Goal: Use online tool/utility: Utilize a website feature to perform a specific function

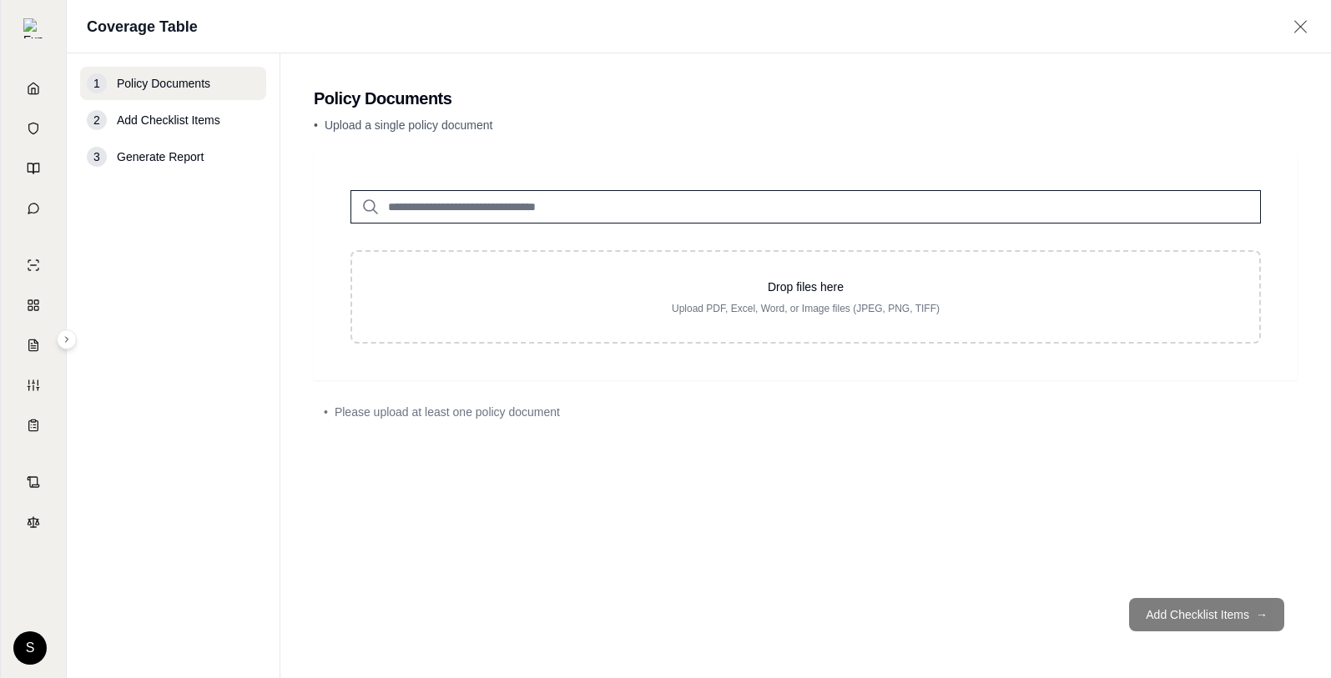
click at [449, 209] on input "search" at bounding box center [805, 206] width 910 height 33
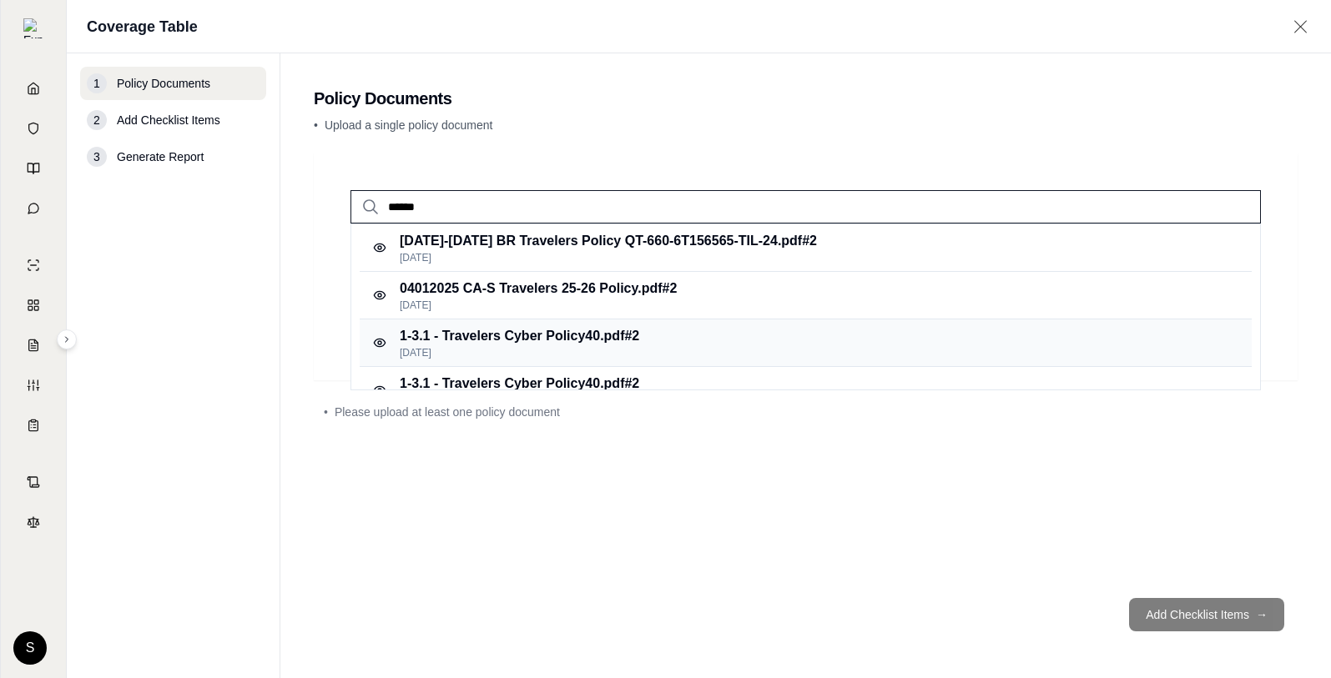
type input "******"
click at [494, 337] on p "1-3.1 - Travelers Cyber Policy40.pdf #2" at bounding box center [519, 336] width 239 height 20
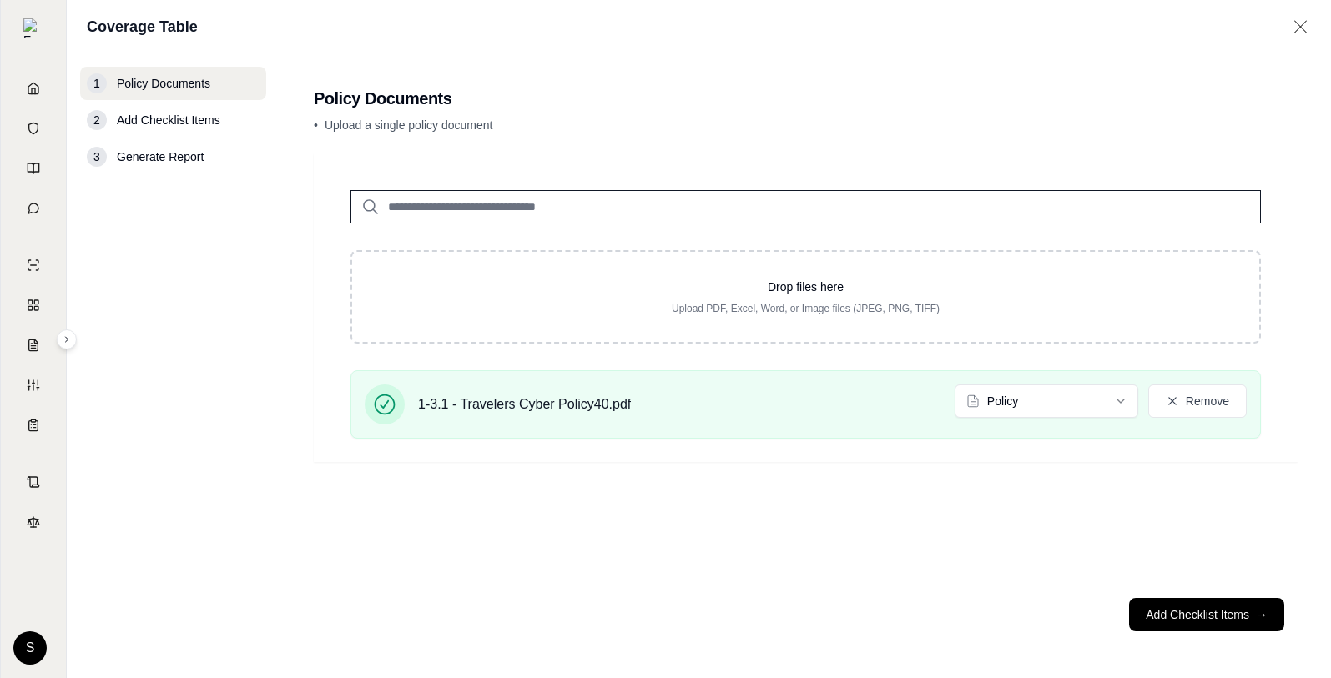
click at [476, 197] on input "search" at bounding box center [805, 206] width 910 height 33
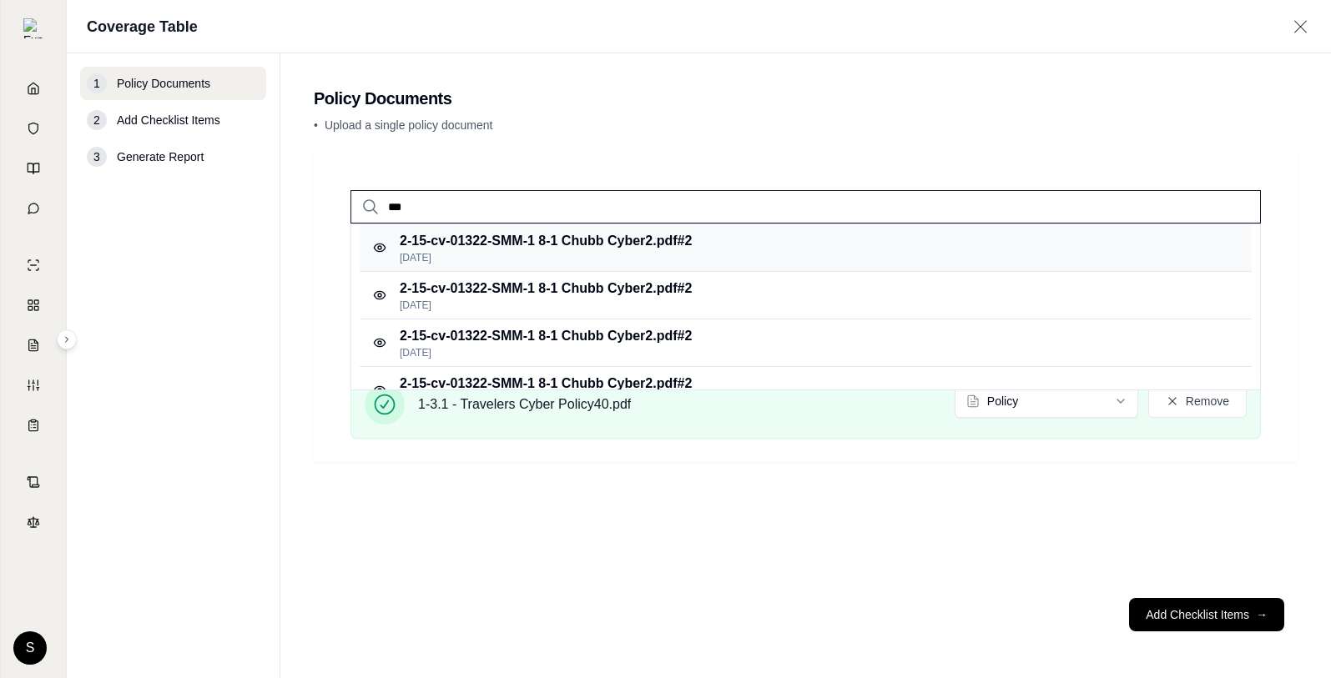
type input "***"
click at [586, 261] on p "[DATE]" at bounding box center [546, 257] width 292 height 13
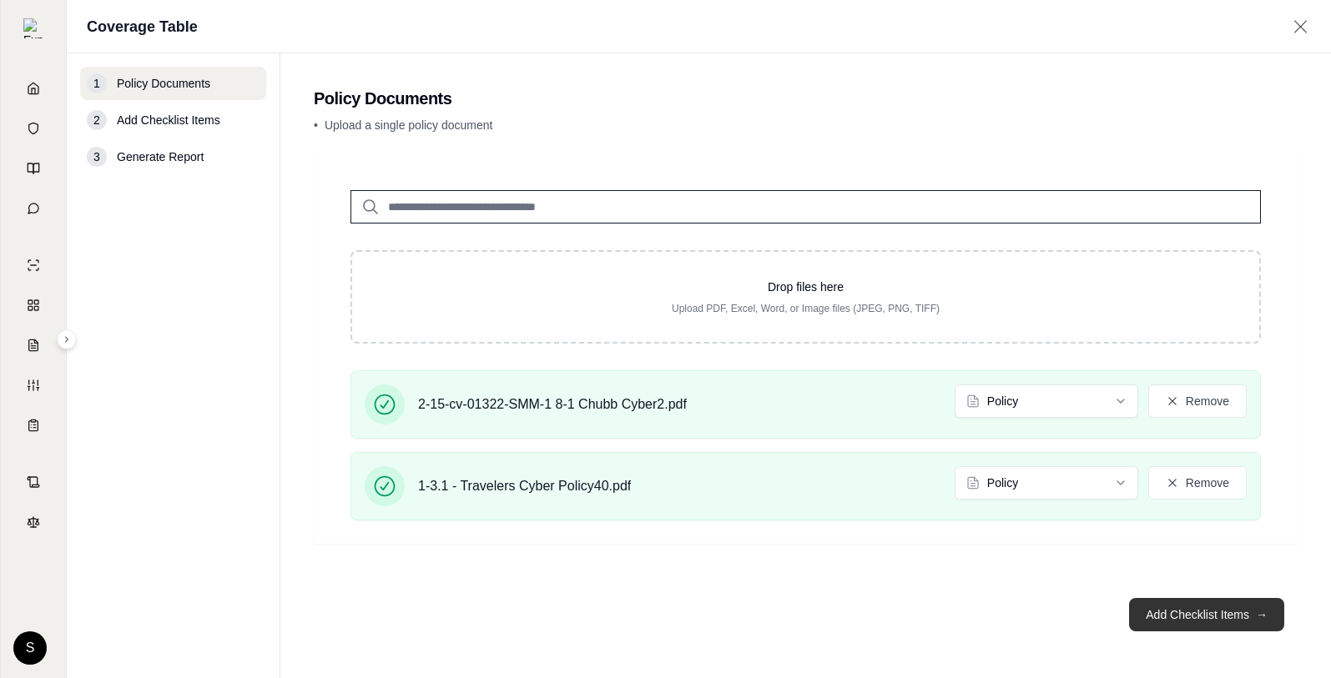
click at [1222, 603] on button "Add Checklist Items →" at bounding box center [1206, 614] width 155 height 33
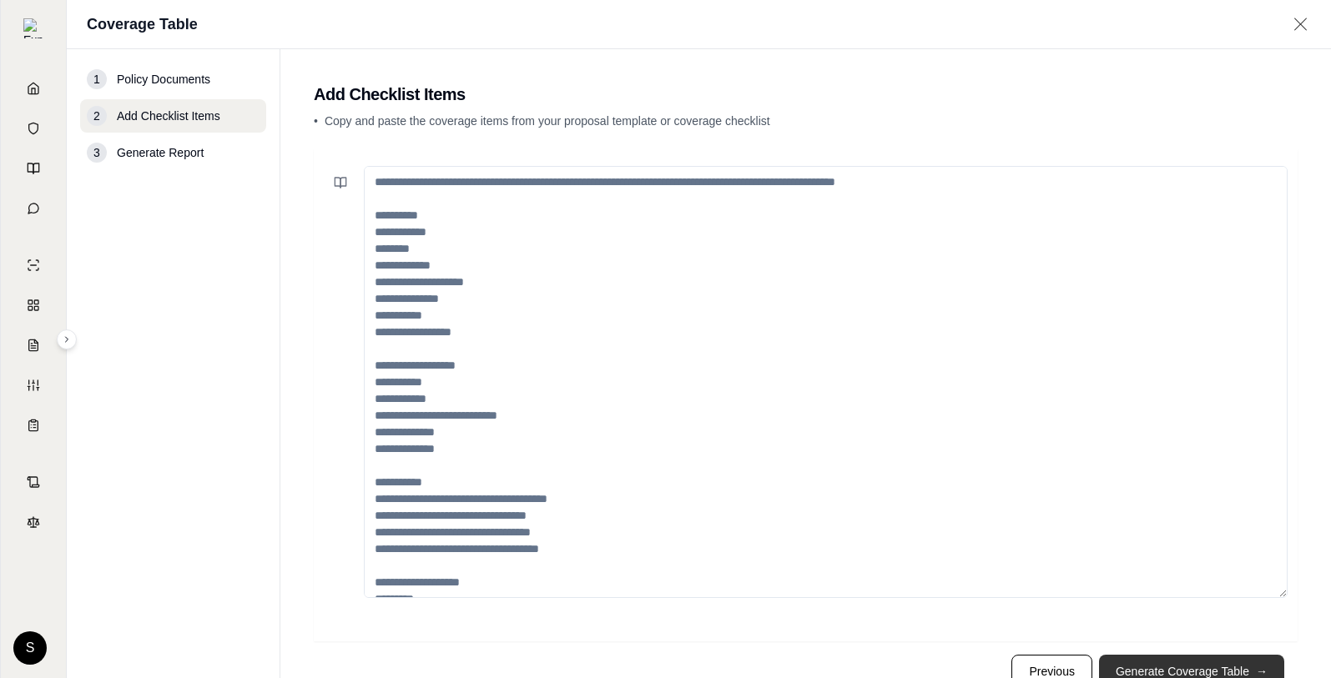
click at [1211, 667] on button "Generate Coverage Table →" at bounding box center [1191, 671] width 185 height 33
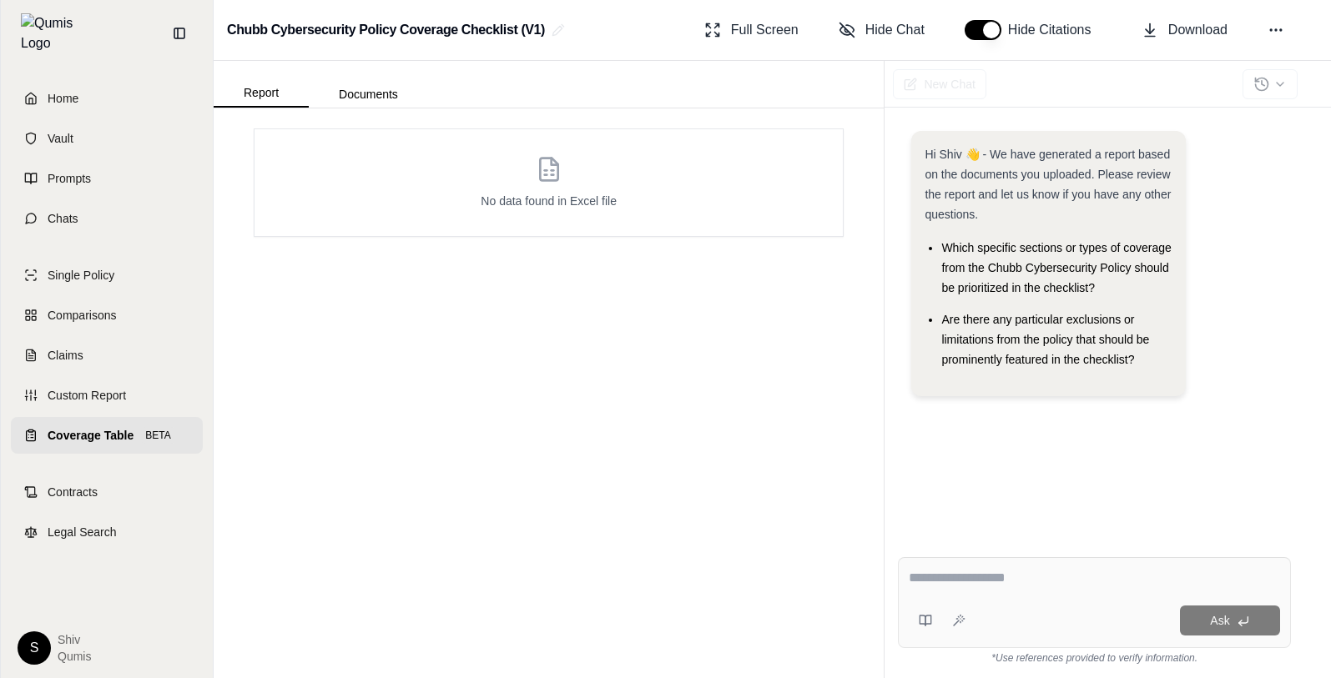
click at [33, 438] on link "Coverage Table BETA" at bounding box center [107, 435] width 192 height 37
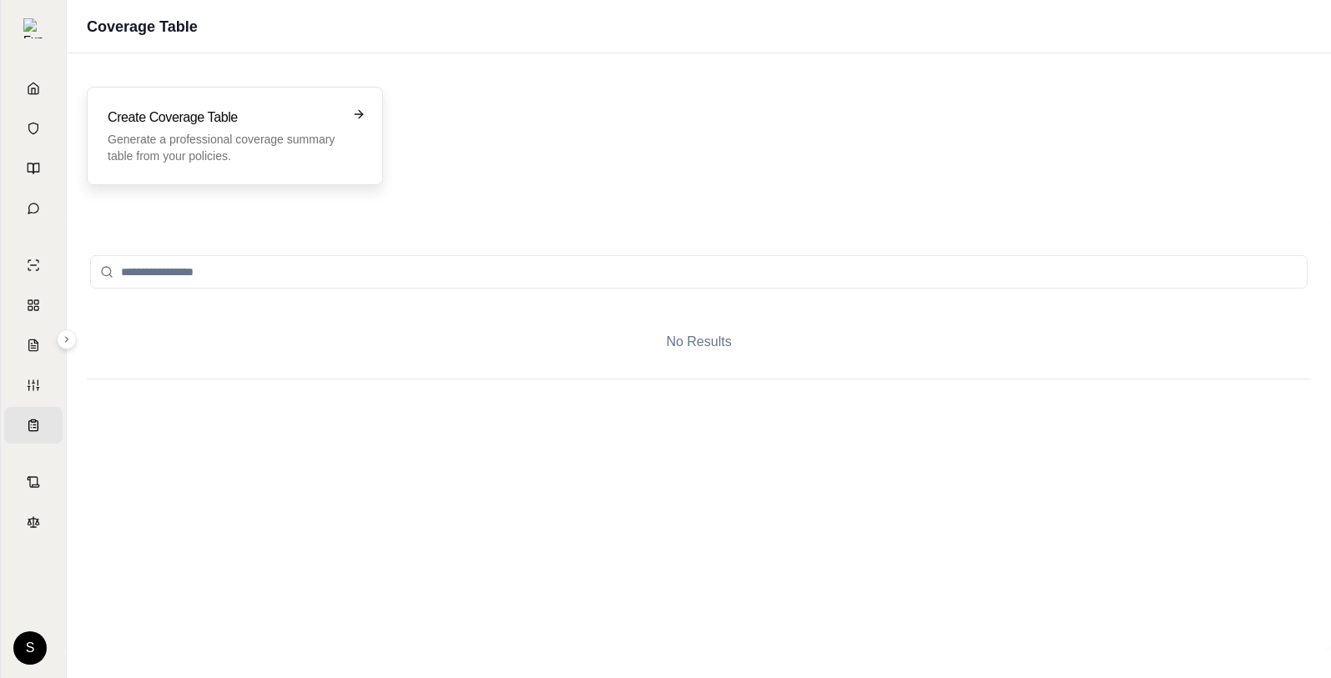
click at [197, 151] on p "Generate a professional coverage summary table from your policies." at bounding box center [223, 147] width 231 height 33
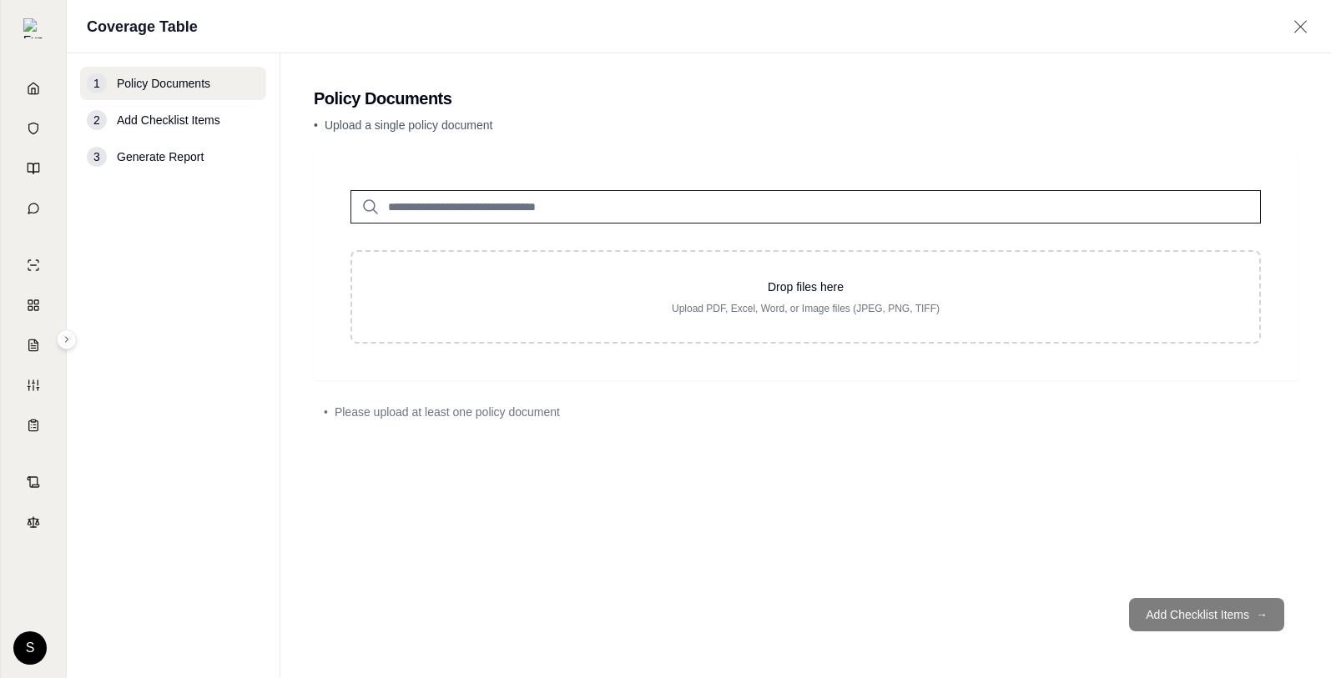
click at [439, 207] on input "search" at bounding box center [805, 206] width 910 height 33
type input "*"
click at [410, 209] on input "*" at bounding box center [805, 206] width 910 height 33
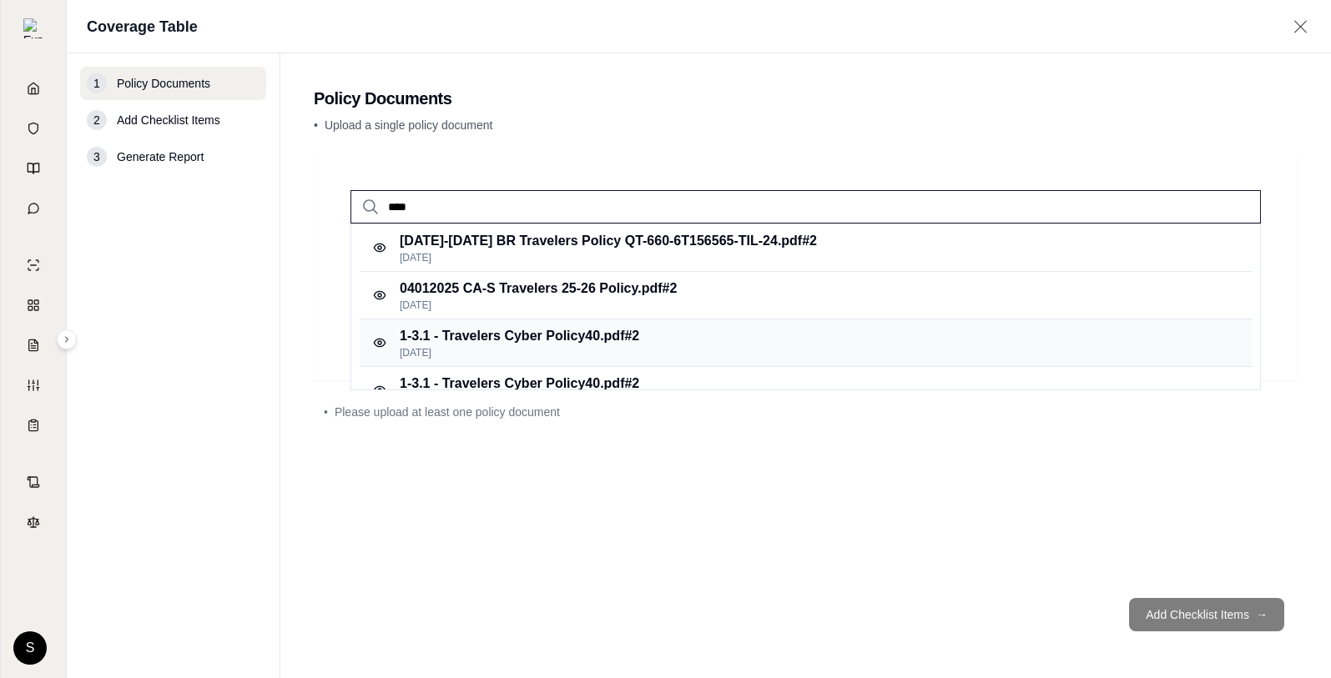
type input "****"
click at [509, 348] on p "[DATE]" at bounding box center [519, 352] width 239 height 13
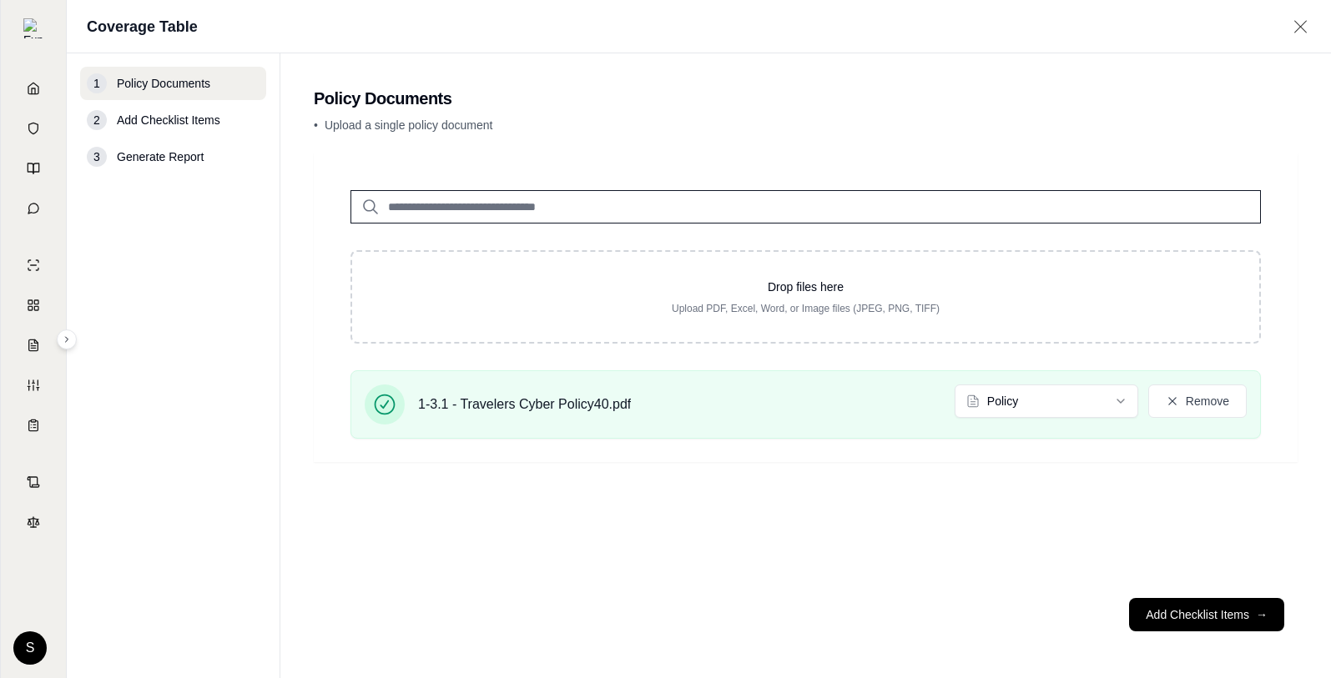
click at [430, 211] on input "search" at bounding box center [805, 206] width 910 height 33
type input "*"
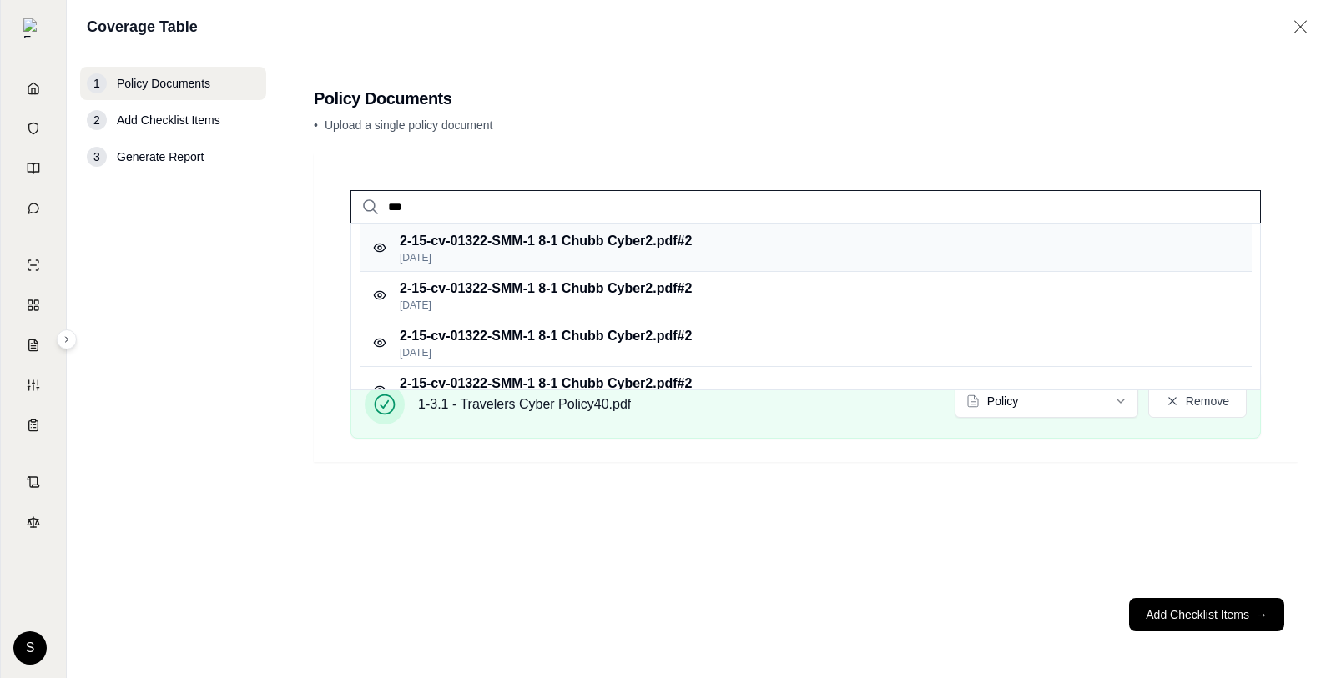
type input "***"
click at [518, 249] on p "2-15-cv-01322-SMM-1 8-1 Chubb Cyber2.pdf #2" at bounding box center [546, 241] width 292 height 20
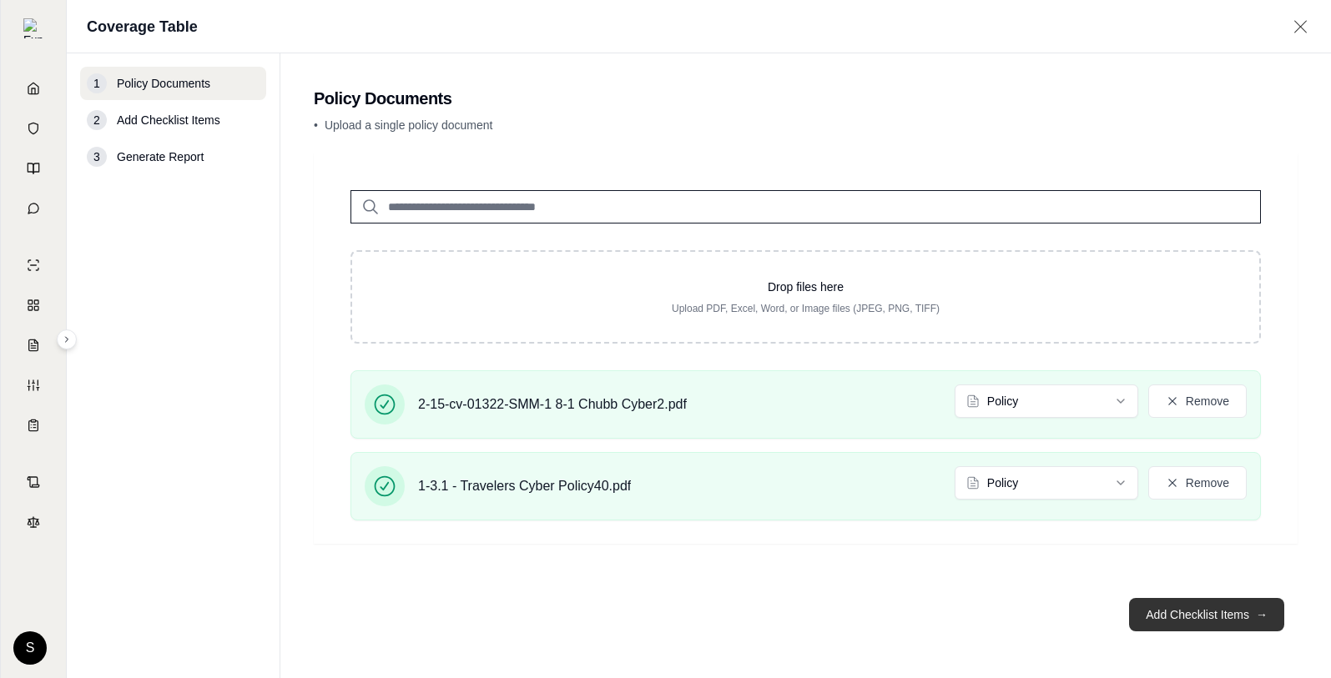
click at [1255, 619] on button "Add Checklist Items →" at bounding box center [1206, 614] width 155 height 33
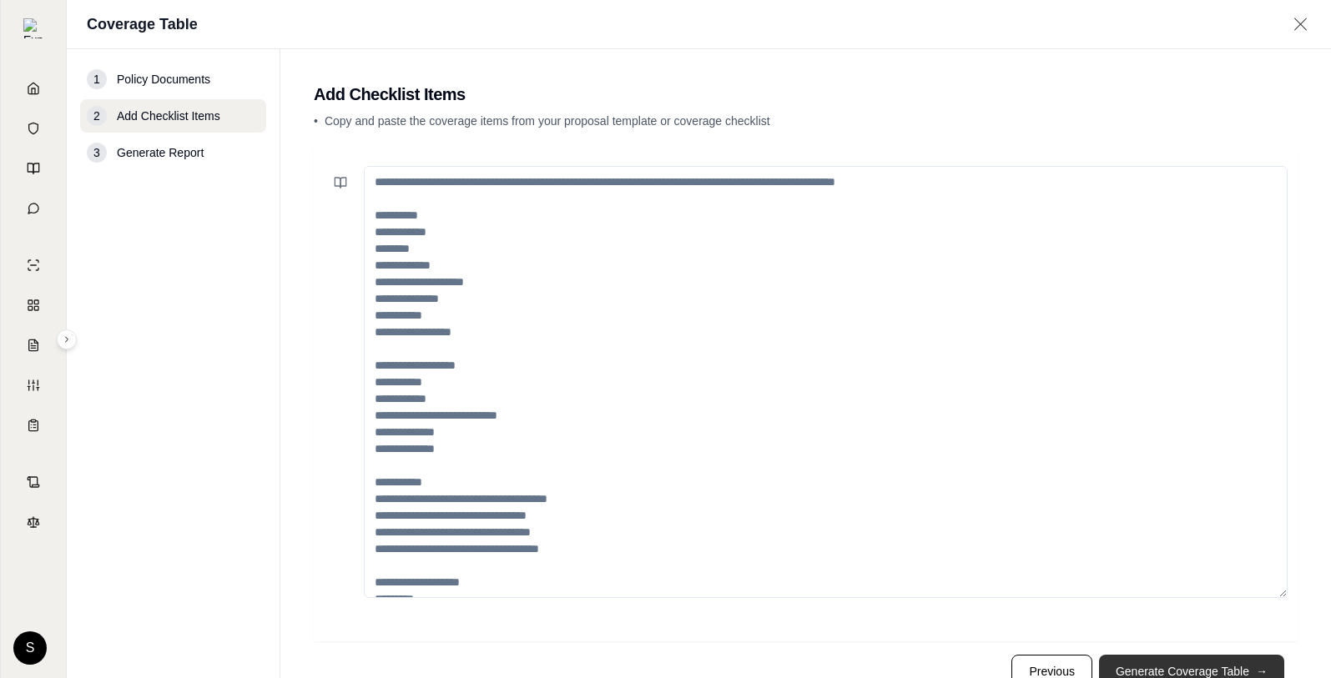
click at [1231, 666] on button "Generate Coverage Table →" at bounding box center [1191, 671] width 185 height 33
